Goal: Task Accomplishment & Management: Manage account settings

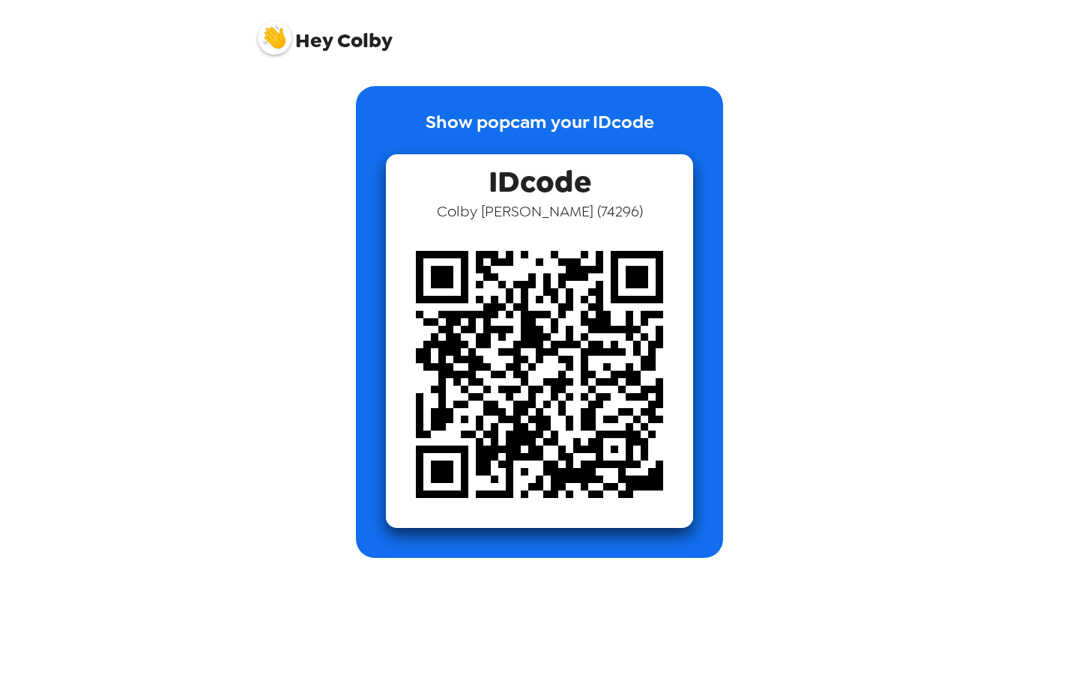
click at [270, 30] on img at bounding box center [275, 38] width 34 height 34
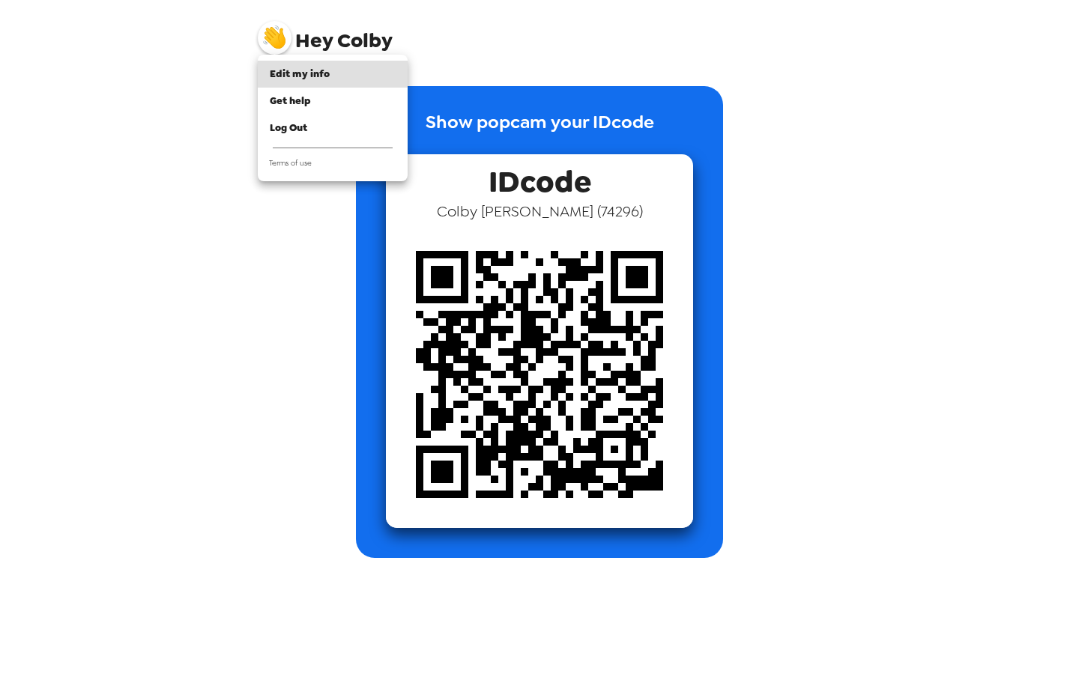
click at [275, 33] on div at bounding box center [539, 337] width 1079 height 674
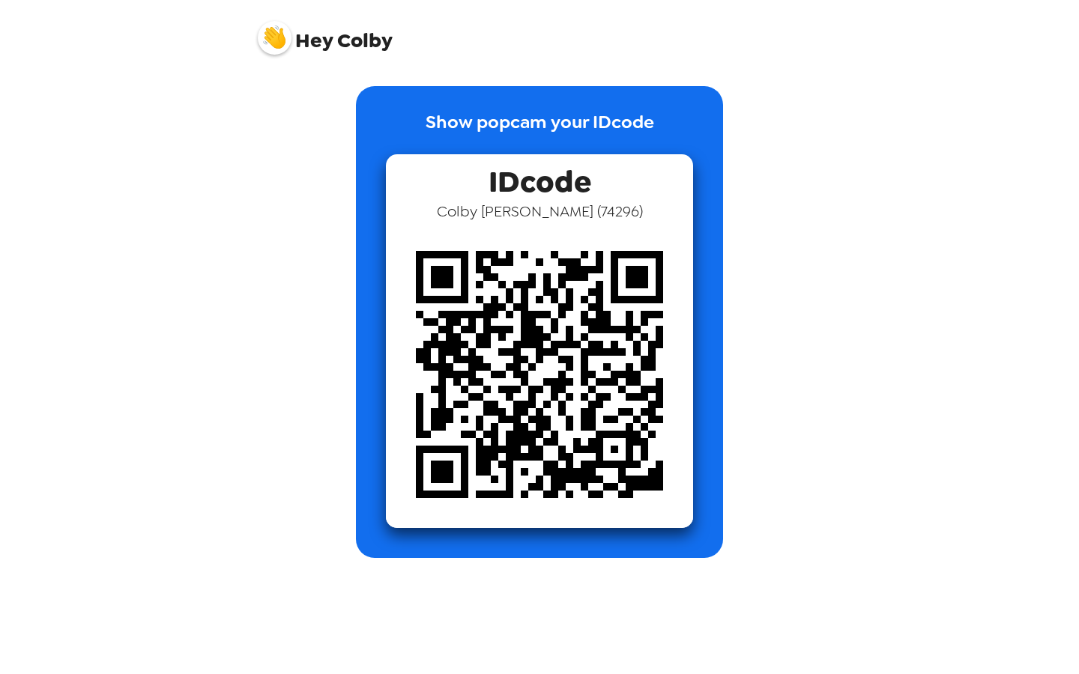
click at [282, 46] on img at bounding box center [275, 38] width 34 height 34
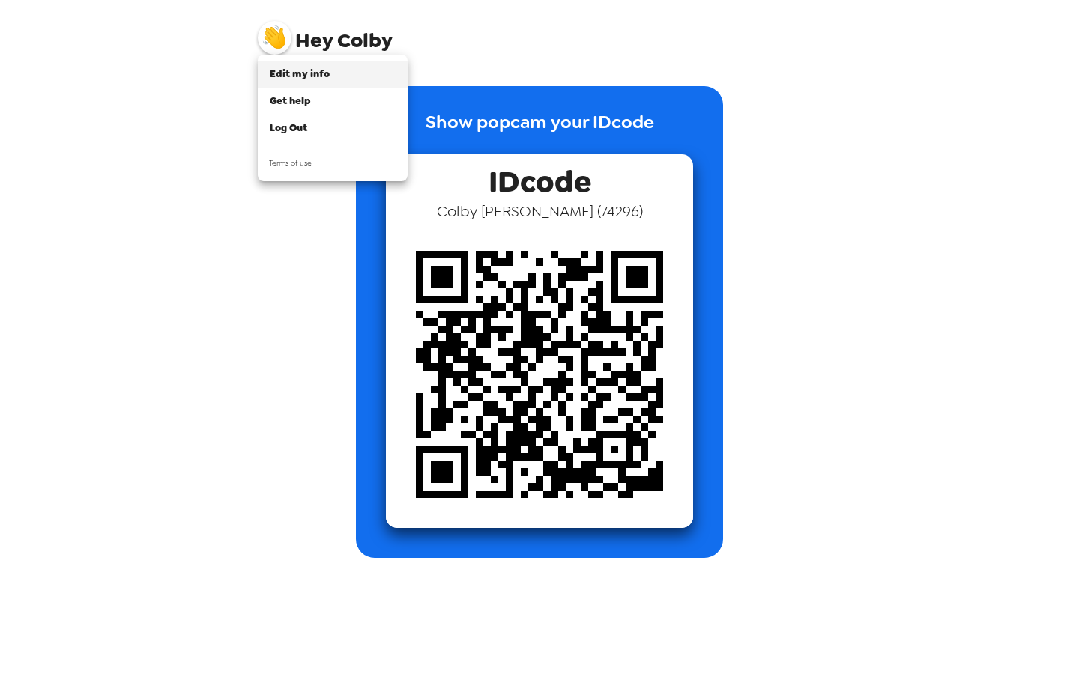
click at [304, 64] on li "Edit my info" at bounding box center [333, 74] width 150 height 27
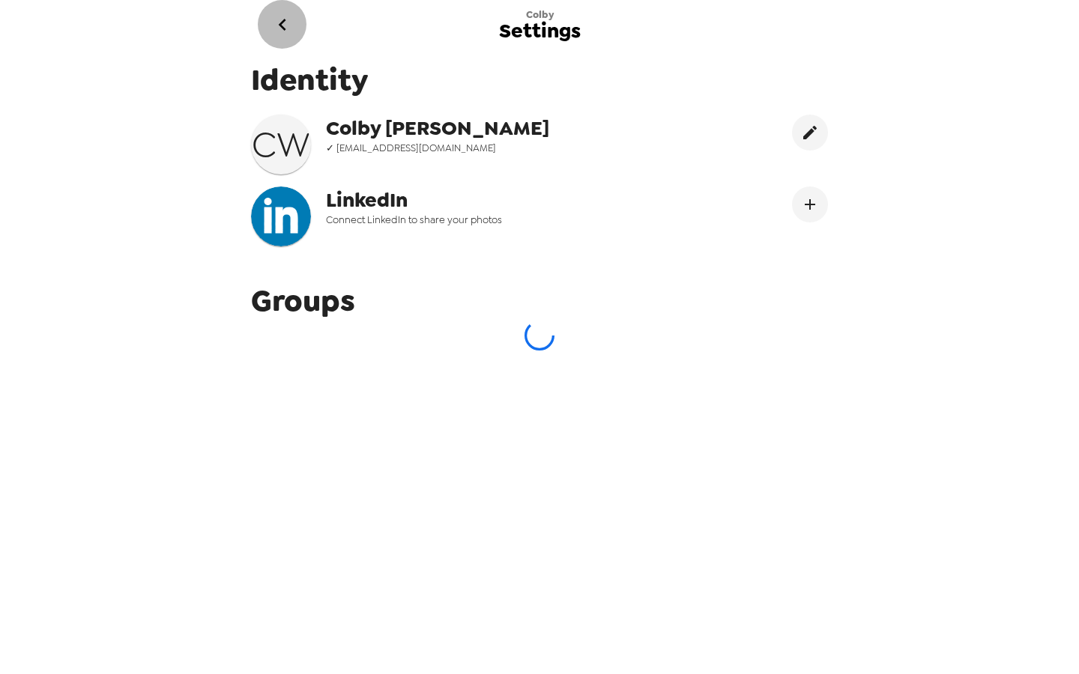
click at [285, 30] on icon "go back" at bounding box center [282, 25] width 24 height 24
